Goal: Information Seeking & Learning: Learn about a topic

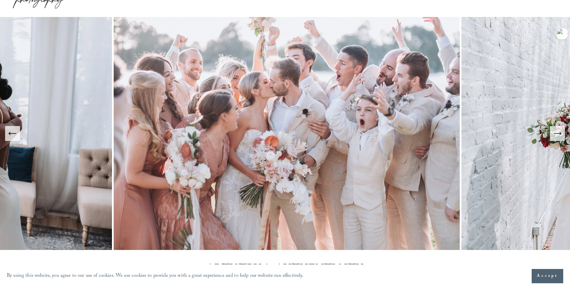
scroll to position [35, 0]
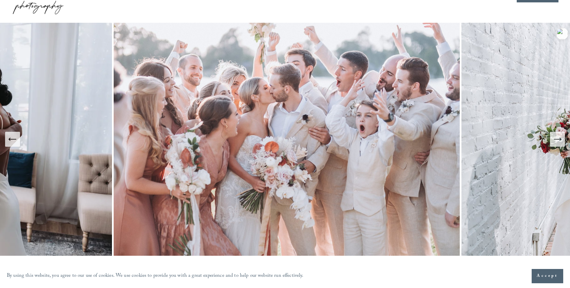
click at [556, 139] on icon "Next Slide" at bounding box center [556, 139] width 7 height 0
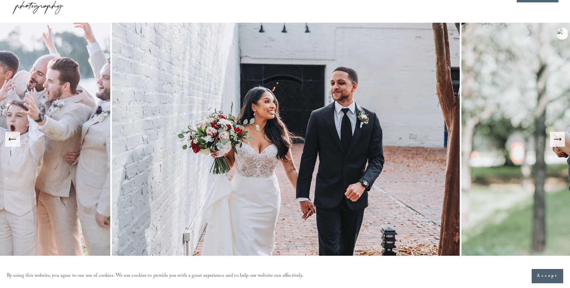
click at [556, 139] on icon "Next Slide" at bounding box center [556, 139] width 7 height 0
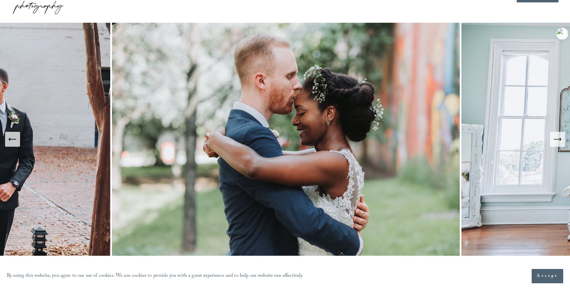
click at [556, 139] on icon "Next Slide" at bounding box center [556, 139] width 7 height 0
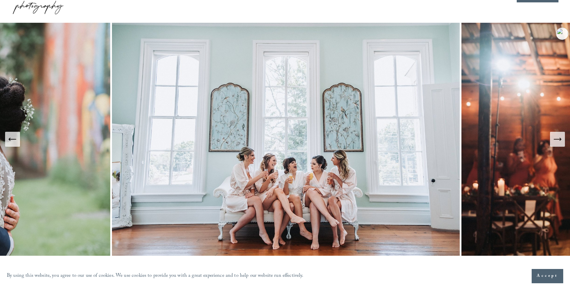
click at [558, 139] on icon "Next Slide" at bounding box center [556, 139] width 7 height 0
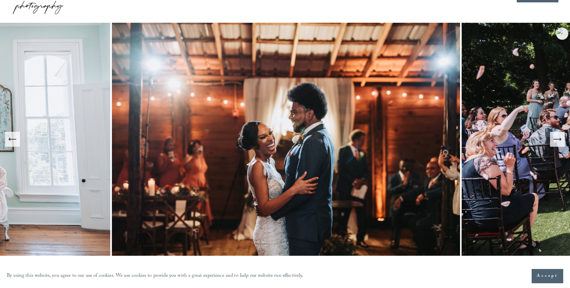
click at [558, 139] on icon "Next Slide" at bounding box center [556, 139] width 7 height 0
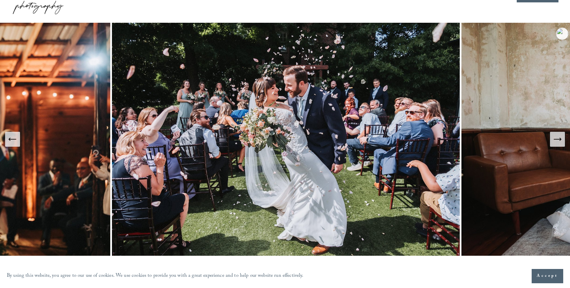
click at [558, 139] on icon "Next Slide" at bounding box center [556, 139] width 7 height 0
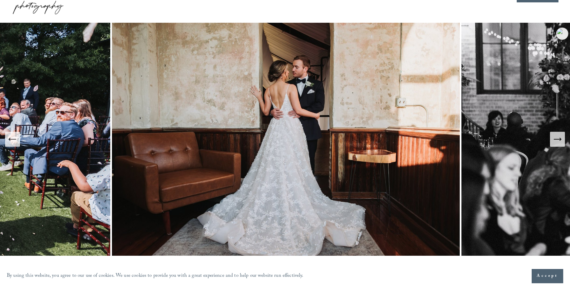
click at [558, 139] on icon "Next Slide" at bounding box center [556, 139] width 7 height 0
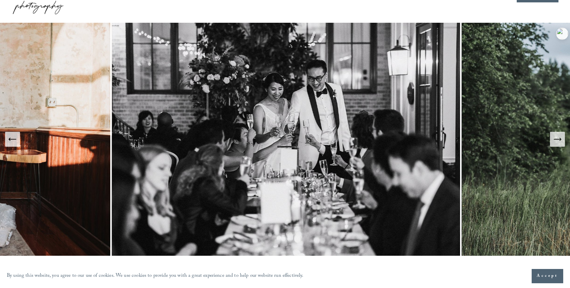
click at [558, 139] on icon "Next Slide" at bounding box center [556, 139] width 7 height 0
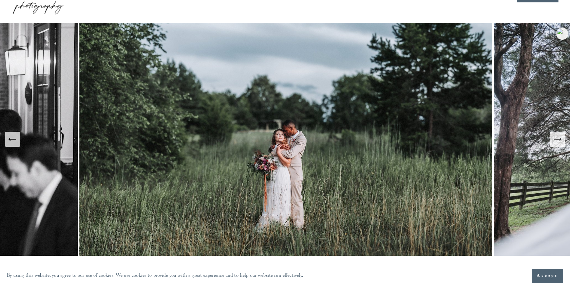
click at [558, 139] on icon "Next Slide" at bounding box center [556, 139] width 7 height 0
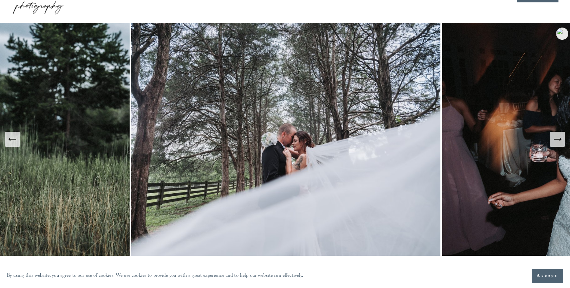
click at [558, 139] on icon "Next Slide" at bounding box center [556, 139] width 7 height 0
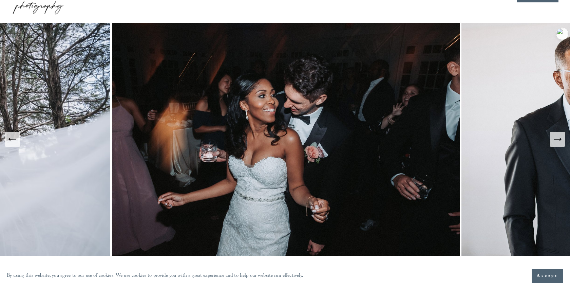
click at [558, 139] on icon "Next Slide" at bounding box center [556, 139] width 7 height 0
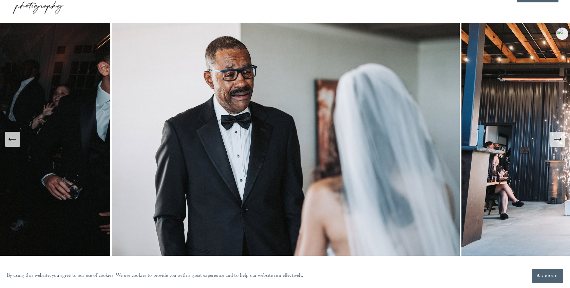
click at [558, 139] on icon "Next Slide" at bounding box center [556, 139] width 7 height 0
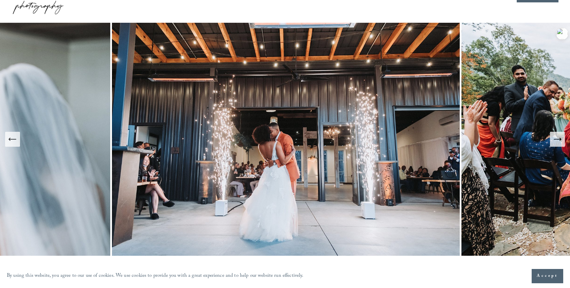
click at [558, 139] on icon "Next Slide" at bounding box center [556, 139] width 7 height 0
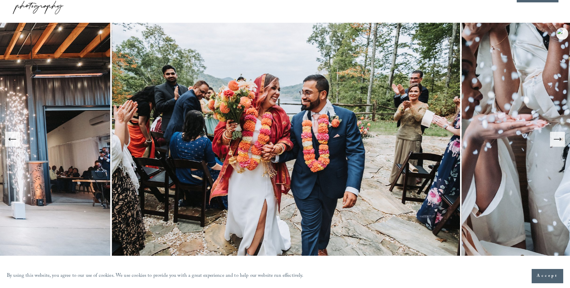
click at [558, 139] on icon "Next Slide" at bounding box center [556, 139] width 7 height 0
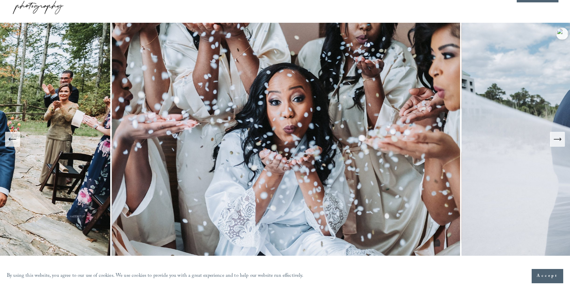
click at [558, 139] on icon "Next Slide" at bounding box center [556, 139] width 7 height 0
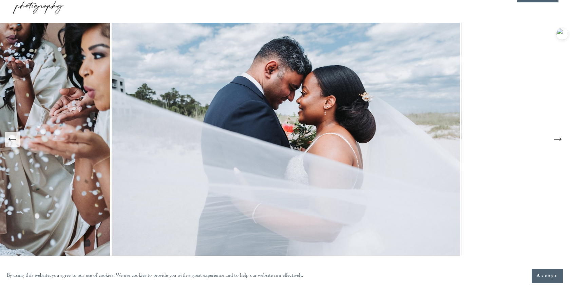
click at [558, 139] on icon "Next Slide" at bounding box center [556, 139] width 7 height 0
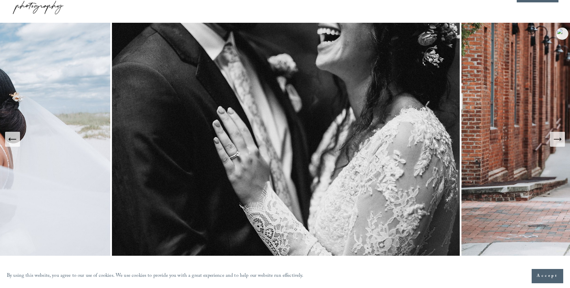
click at [558, 139] on icon "Next Slide" at bounding box center [556, 139] width 7 height 0
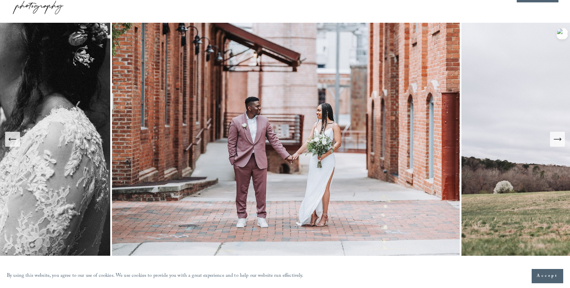
click at [558, 139] on icon "Next Slide" at bounding box center [556, 139] width 7 height 0
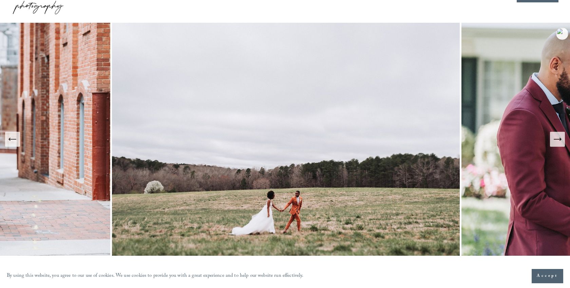
click at [558, 139] on icon "Next Slide" at bounding box center [556, 139] width 7 height 0
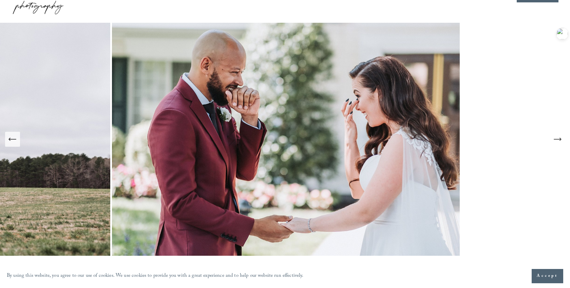
click at [558, 139] on icon "Next Slide" at bounding box center [556, 139] width 7 height 0
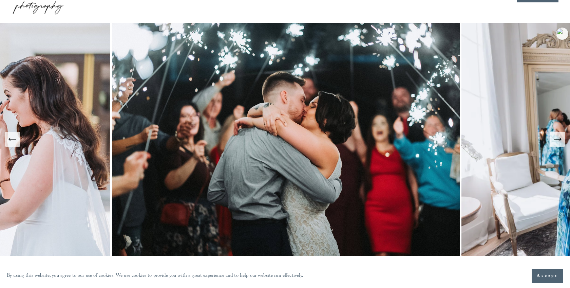
click at [558, 139] on icon "Next Slide" at bounding box center [556, 139] width 7 height 0
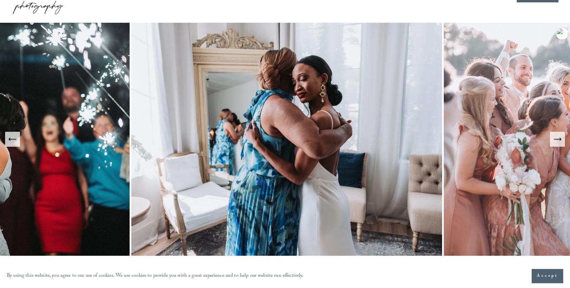
click at [558, 141] on icon "Next Slide" at bounding box center [556, 138] width 9 height 9
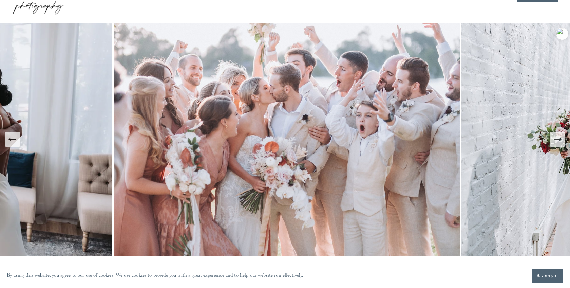
click at [558, 141] on icon "Next Slide" at bounding box center [556, 138] width 9 height 9
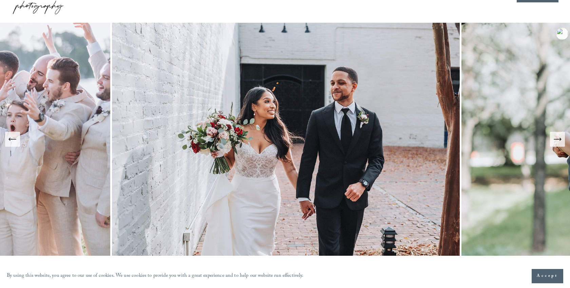
click at [558, 141] on icon "Next Slide" at bounding box center [556, 138] width 9 height 9
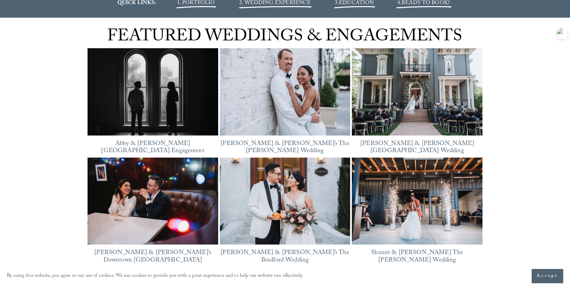
scroll to position [850, 0]
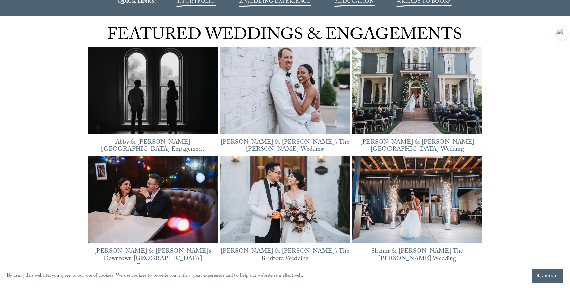
click at [279, 201] on img at bounding box center [285, 199] width 131 height 87
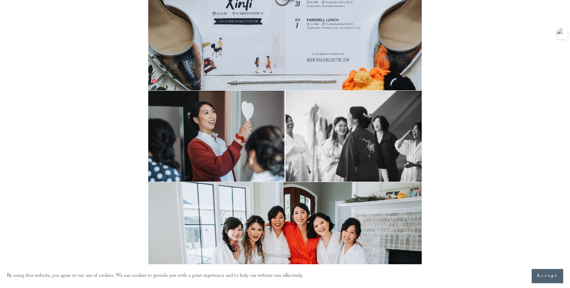
scroll to position [755, 0]
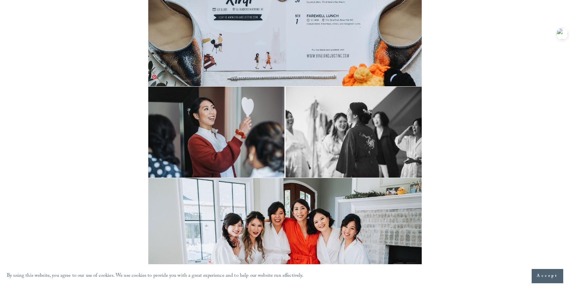
click img
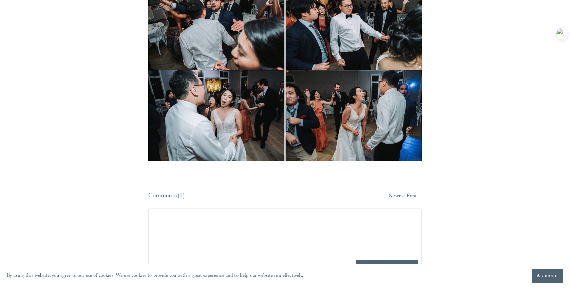
scroll to position [9694, 0]
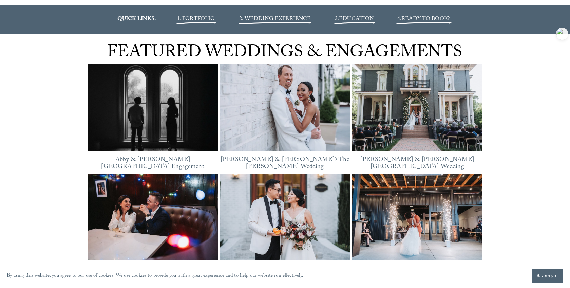
scroll to position [832, 0]
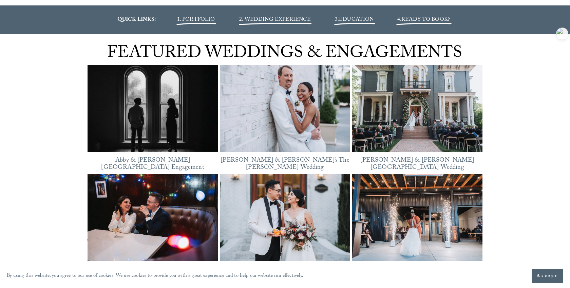
click at [199, 19] on span "1. PORTFOLIO" at bounding box center [196, 19] width 38 height 9
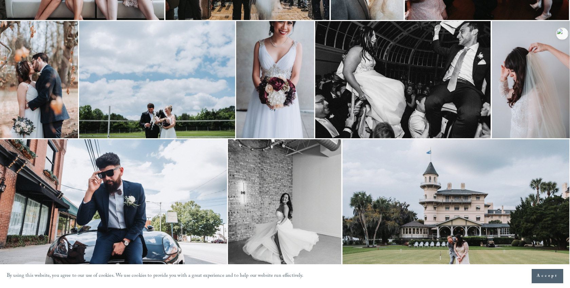
scroll to position [519, 0]
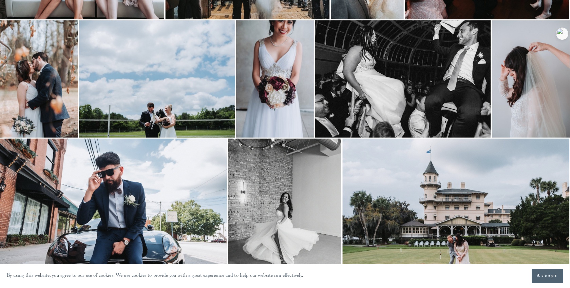
click at [256, 78] on img at bounding box center [275, 78] width 78 height 117
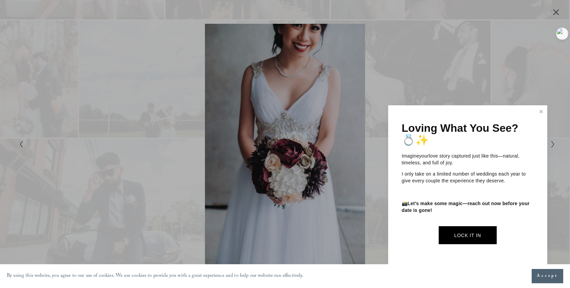
click at [552, 145] on div at bounding box center [285, 144] width 570 height 288
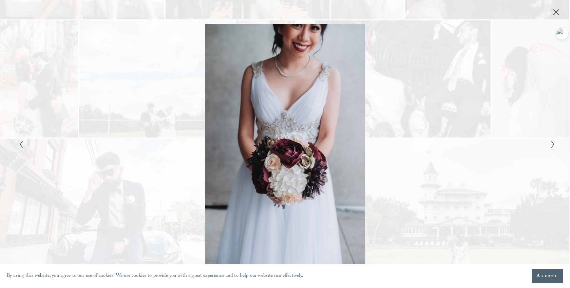
click at [553, 141] on icon "Next Slide" at bounding box center [552, 144] width 4 height 8
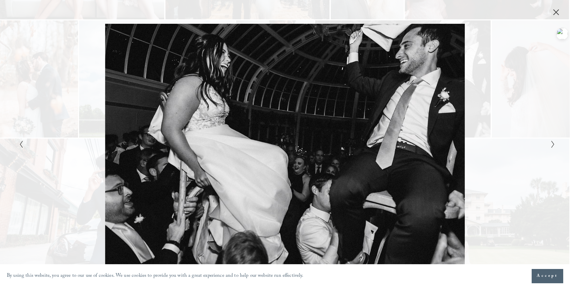
click at [553, 143] on polyline "Next Slide" at bounding box center [552, 144] width 2 height 7
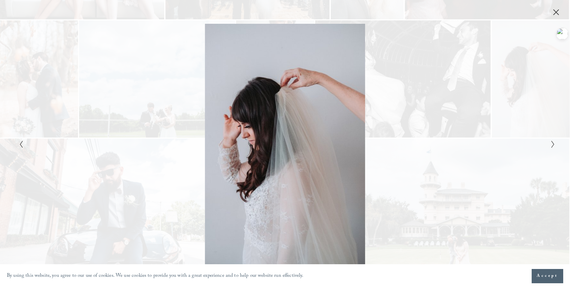
click at [553, 143] on polyline "Next Slide" at bounding box center [552, 144] width 2 height 7
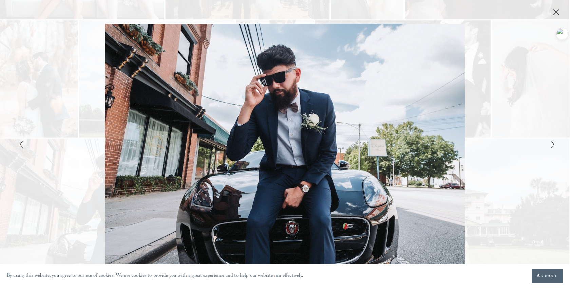
click at [553, 143] on polyline "Next Slide" at bounding box center [552, 144] width 2 height 7
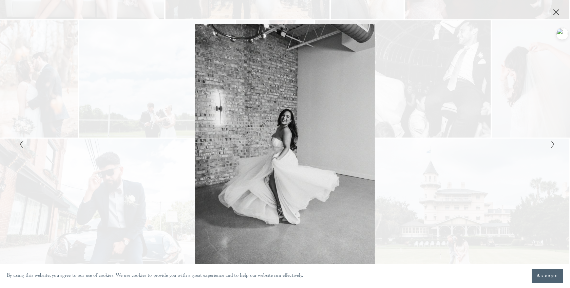
click at [553, 143] on polyline "Next Slide" at bounding box center [552, 144] width 2 height 7
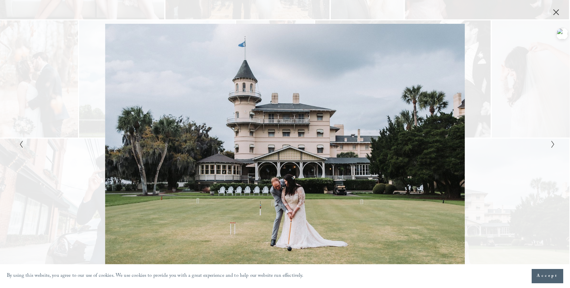
click at [553, 143] on polyline "Next Slide" at bounding box center [552, 144] width 2 height 7
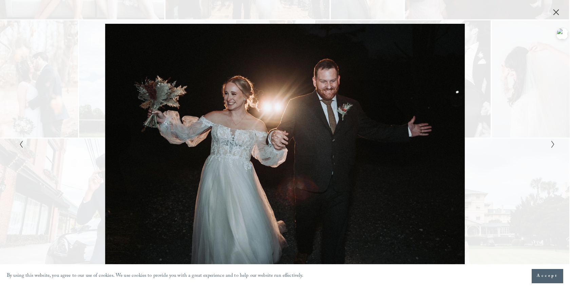
click at [553, 143] on polyline "Next Slide" at bounding box center [552, 144] width 2 height 7
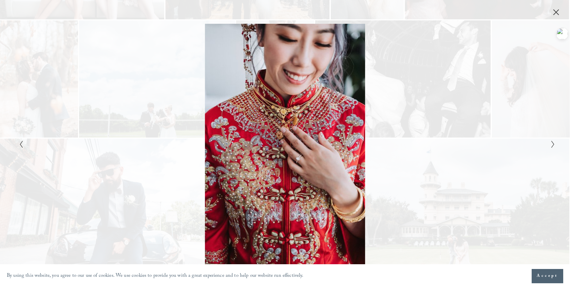
click at [553, 143] on polyline "Next Slide" at bounding box center [552, 144] width 2 height 7
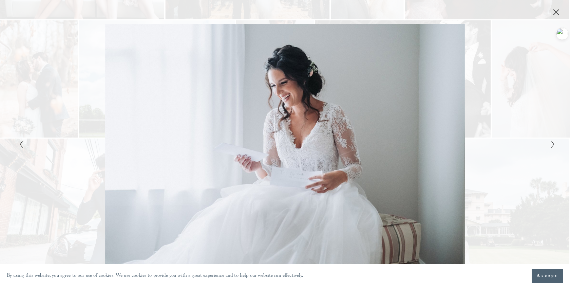
click at [552, 143] on polyline "Next Slide" at bounding box center [552, 144] width 2 height 7
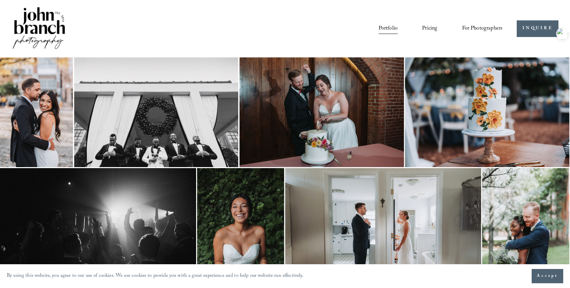
click at [428, 27] on link "Pricing" at bounding box center [429, 29] width 15 height 12
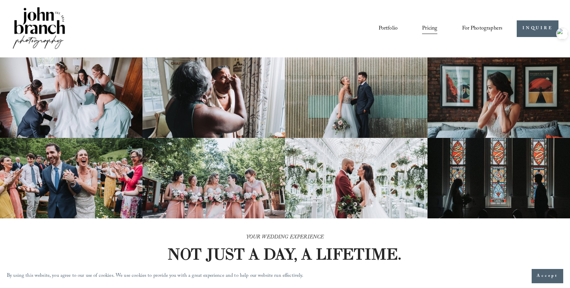
click at [36, 18] on img at bounding box center [39, 29] width 55 height 46
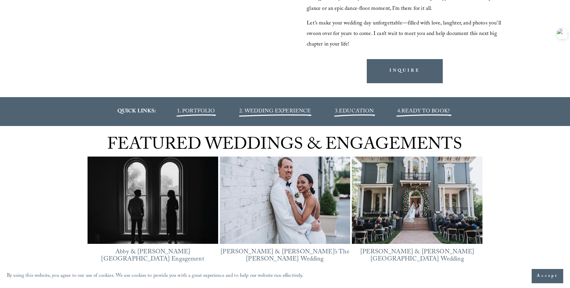
scroll to position [739, 0]
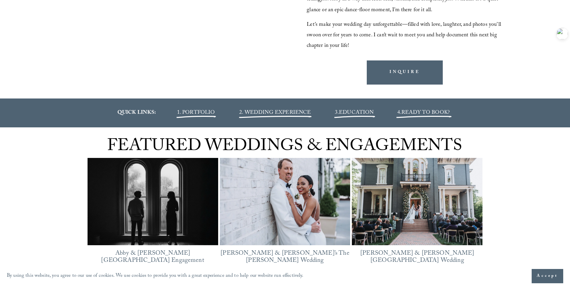
click at [358, 111] on span "EDUCATION" at bounding box center [356, 112] width 35 height 9
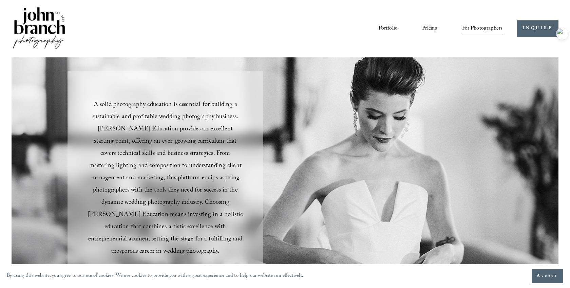
click at [49, 29] on img at bounding box center [39, 29] width 55 height 46
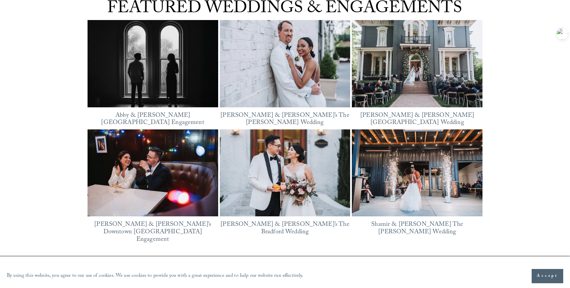
scroll to position [875, 0]
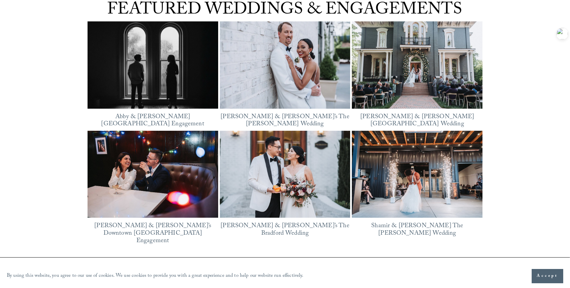
click at [312, 77] on img at bounding box center [285, 65] width 131 height 98
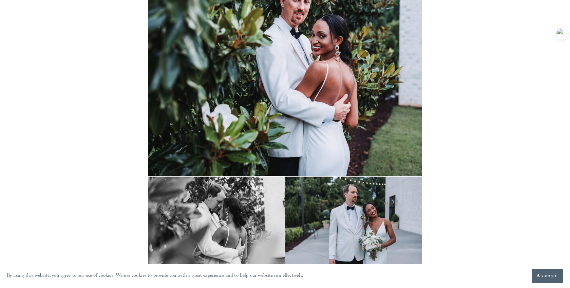
scroll to position [9853, 0]
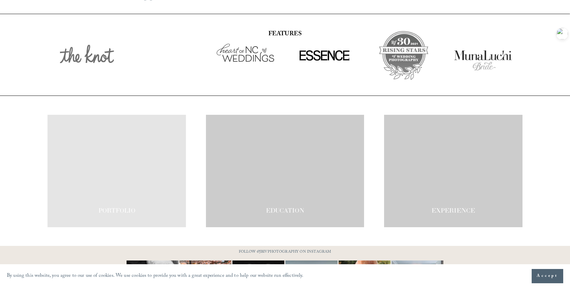
scroll to position [1121, 0]
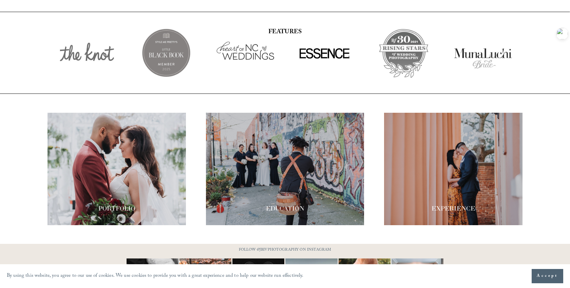
click at [435, 129] on div at bounding box center [453, 169] width 138 height 112
